Goal: Task Accomplishment & Management: Complete application form

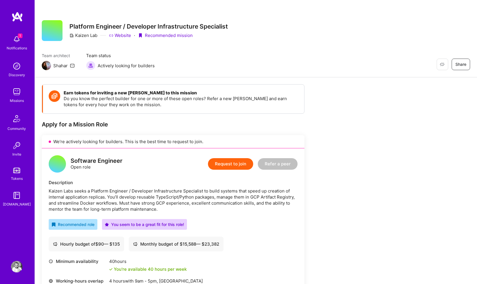
click at [227, 165] on button "Request to join" at bounding box center [230, 164] width 45 height 12
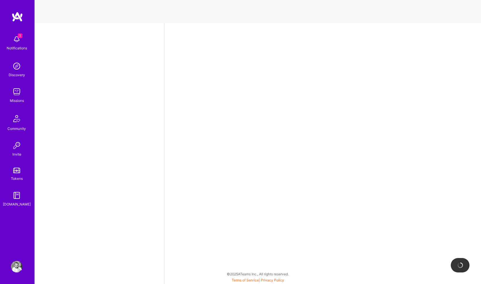
select select "GB"
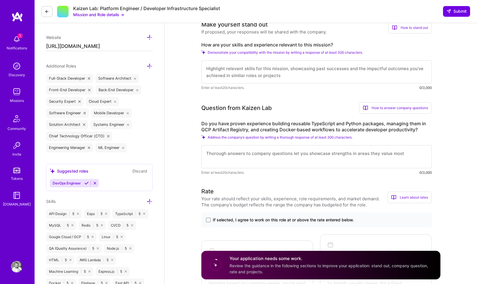
scroll to position [180, 0]
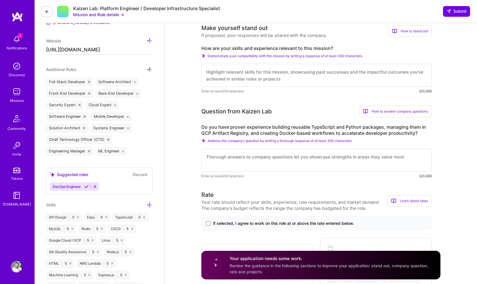
click at [238, 79] on textarea at bounding box center [316, 75] width 230 height 23
click at [217, 73] on textarea "Lead the platform / s" at bounding box center [316, 75] width 230 height 23
type textarea "Lead and built the platform / SRE function at places like [GEOGRAPHIC_DATA] / E…"
click at [241, 160] on textarea at bounding box center [316, 159] width 230 height 23
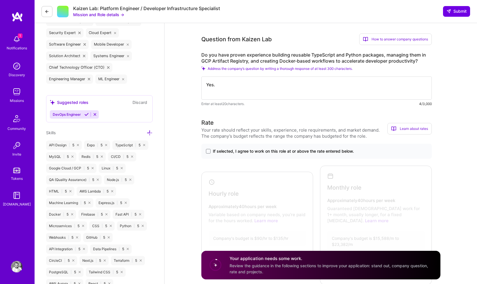
scroll to position [321, 0]
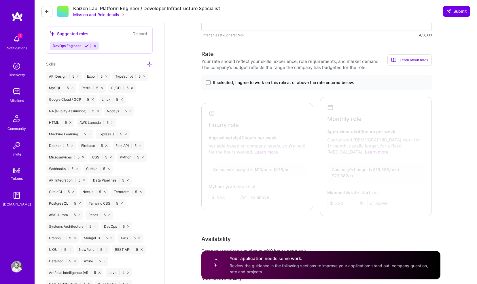
type textarea "Yes."
click at [210, 80] on label "If selected, I agree to work on this role at or above the rate entered below." at bounding box center [316, 83] width 221 height 6
click at [0, 0] on input "If selected, I agree to work on this role at or above the rate entered below." at bounding box center [0, 0] width 0 height 0
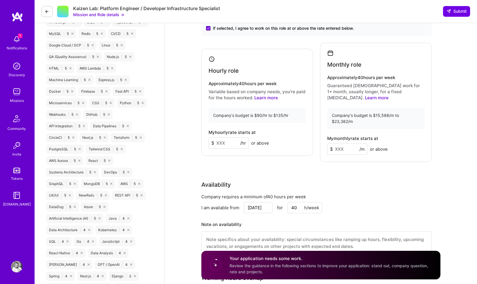
scroll to position [394, 0]
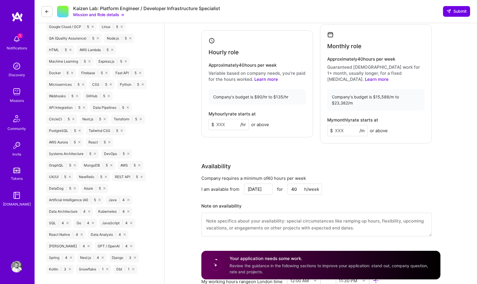
click at [220, 122] on input at bounding box center [229, 124] width 40 height 11
type input "1"
type input "100"
click at [344, 125] on input at bounding box center [347, 130] width 40 height 11
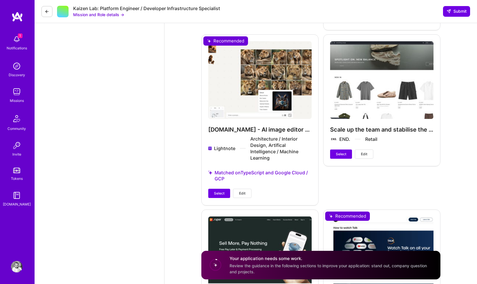
scroll to position [881, 0]
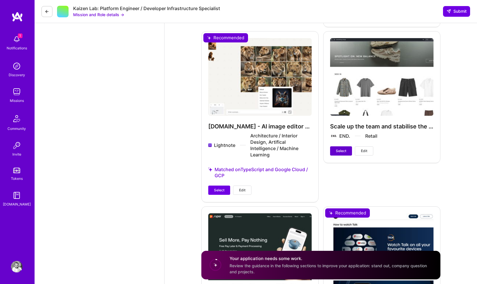
type input "16000"
click at [336, 148] on span "Select" at bounding box center [341, 150] width 10 height 5
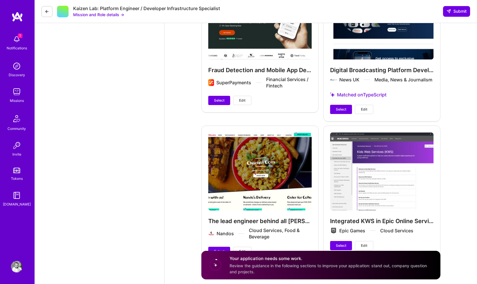
scroll to position [1131, 0]
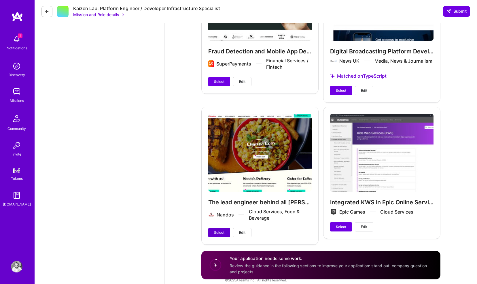
click at [215, 230] on span "Select" at bounding box center [219, 232] width 10 height 5
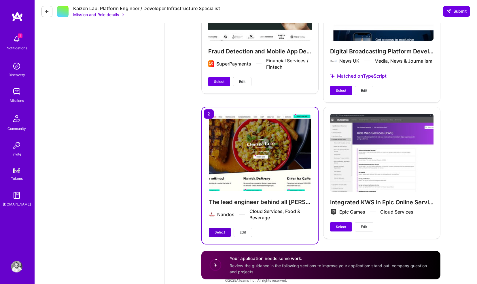
scroll to position [1126, 0]
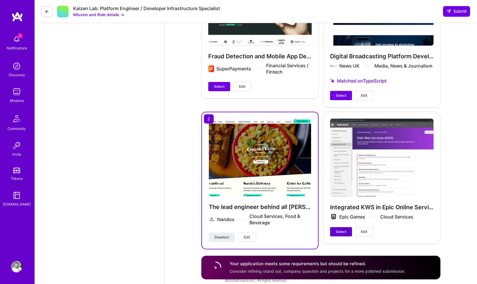
click at [339, 229] on span "Select" at bounding box center [341, 231] width 10 height 5
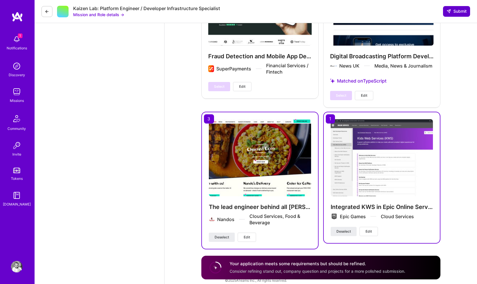
click at [461, 11] on span "Submit" at bounding box center [457, 11] width 20 height 6
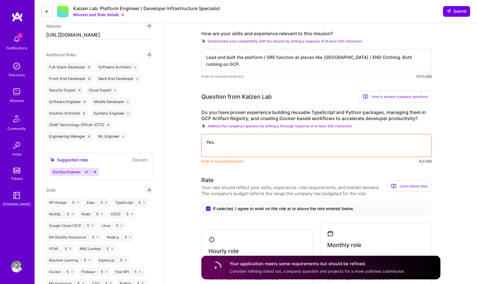
scroll to position [203, 0]
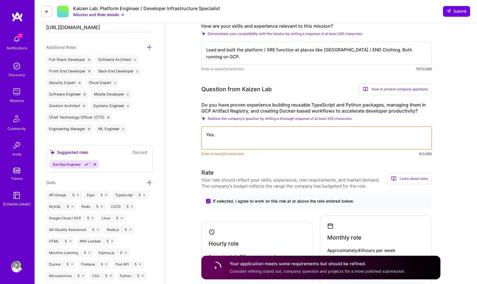
click at [247, 140] on textarea "Yes." at bounding box center [316, 137] width 230 height 23
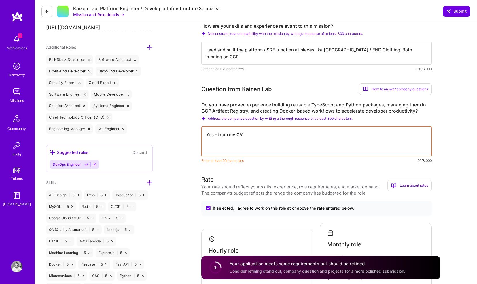
paste textarea "Senior Tech Lead | Nandos | contract | [GEOGRAPHIC_DATA], [GEOGRAPHIC_DATA] | […"
type textarea "Yes - from my CV: Senior Tech Lead | Nandos | contract | [GEOGRAPHIC_DATA], [GE…"
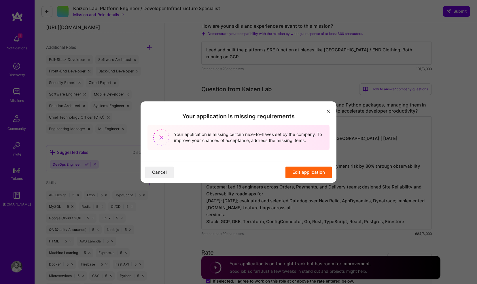
click at [293, 171] on button "Edit application" at bounding box center [309, 172] width 46 height 12
click at [296, 172] on button "Edit application" at bounding box center [309, 172] width 46 height 12
click at [161, 172] on button "Cancel" at bounding box center [159, 172] width 29 height 12
click at [326, 110] on button "modal" at bounding box center [328, 111] width 7 height 10
click at [328, 110] on icon "modal" at bounding box center [328, 110] width 3 height 3
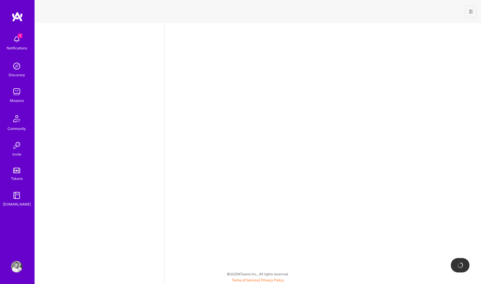
select select "GB"
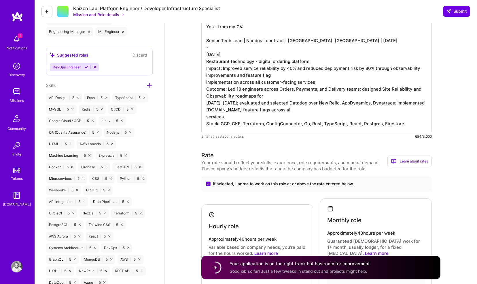
scroll to position [379, 0]
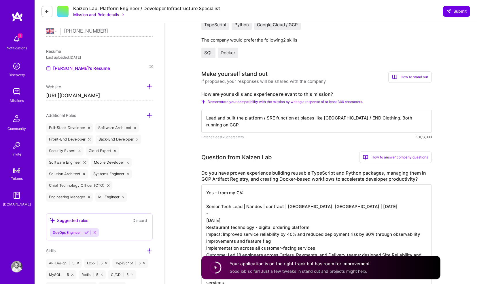
scroll to position [214, 0]
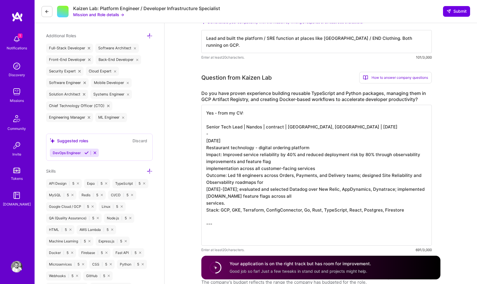
click at [248, 123] on textarea "Yes - from my CV: Senior Tech Lead | Nandos | contract | [GEOGRAPHIC_DATA], [GE…" at bounding box center [316, 175] width 230 height 141
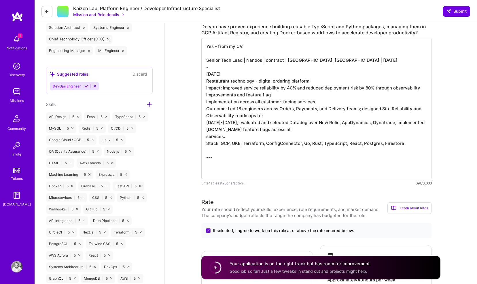
scroll to position [326, 0]
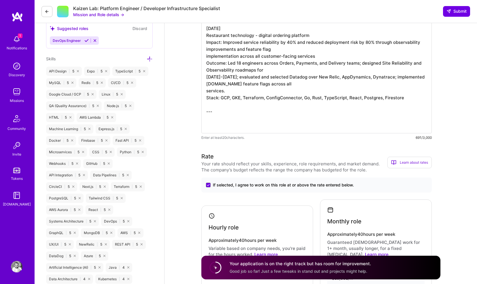
click at [248, 118] on textarea "Yes - from my CV: Senior Tech Lead | Nandos | contract | [GEOGRAPHIC_DATA], [GE…" at bounding box center [316, 63] width 230 height 141
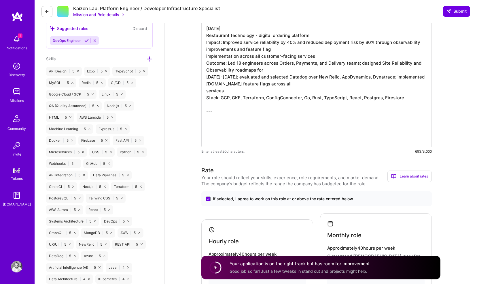
scroll to position [0, 0]
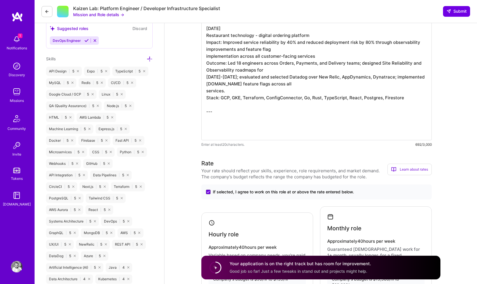
paste textarea "Principal Engineer, deputy HoE | END Clothing | contract | [GEOGRAPHIC_DATA], […"
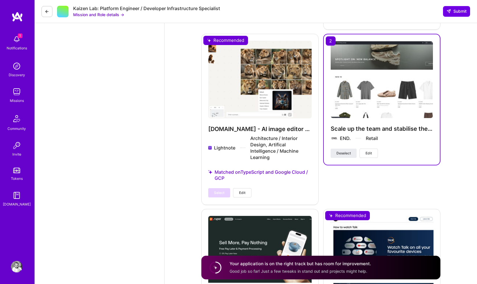
scroll to position [1087, 0]
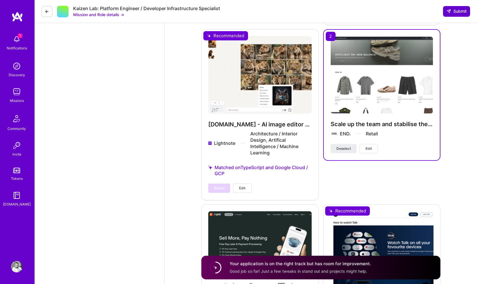
type textarea "Yes - from my CV: Senior Tech Lead | Nandos | contract | London, UK | Sept 2021…"
click at [453, 12] on span "Submit" at bounding box center [457, 11] width 20 height 6
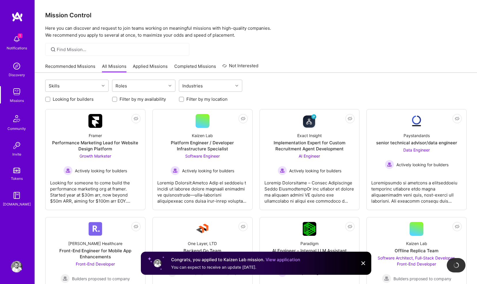
click at [16, 42] on img at bounding box center [17, 39] width 12 height 12
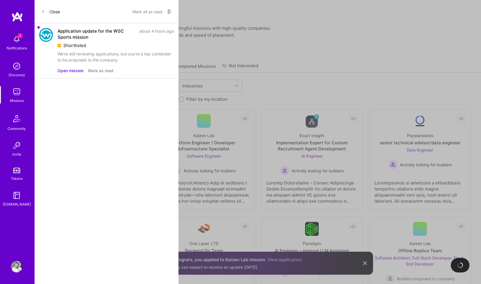
click at [68, 69] on button "Open mission" at bounding box center [71, 70] width 26 height 6
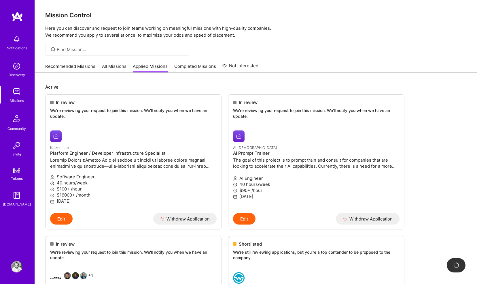
click at [70, 65] on link "Recommended Missions" at bounding box center [70, 68] width 50 height 10
